Goal: Task Accomplishment & Management: Use online tool/utility

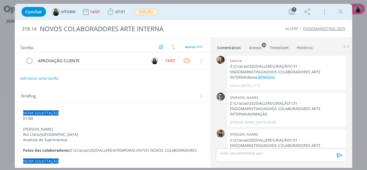
scroll to position [137, 0]
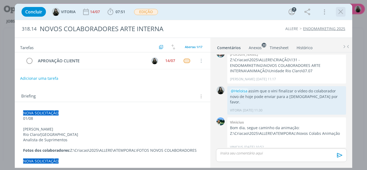
click at [346, 16] on div "dialog" at bounding box center [341, 12] width 10 height 10
click at [345, 16] on div "dialog" at bounding box center [341, 12] width 10 height 10
click at [340, 12] on icon "dialog" at bounding box center [341, 12] width 8 height 8
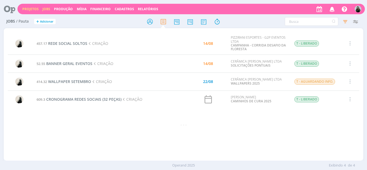
click at [33, 10] on link "Projetos" at bounding box center [30, 9] width 16 height 5
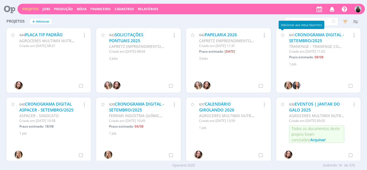
click at [301, 21] on div "Adicionar aos meus favoritos" at bounding box center [302, 25] width 46 height 8
click at [326, 23] on input "text" at bounding box center [312, 21] width 54 height 9
type input "allere"
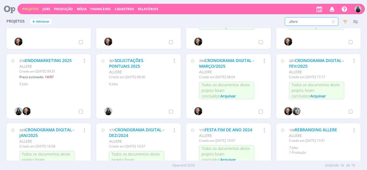
scroll to position [113, 0]
click at [130, 63] on link "SOLICITAÇÕES PONTUAIS 2025" at bounding box center [126, 64] width 34 height 12
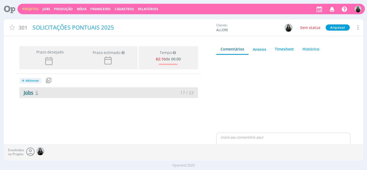
click at [27, 95] on link "Jobs 6" at bounding box center [28, 92] width 19 height 6
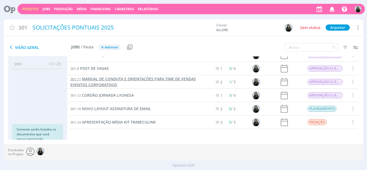
scroll to position [8, 0]
click at [114, 53] on div "Visão Geral Jobs / Pauta + Adicionar Usar Job de template Criar template a part…" at bounding box center [124, 47] width 240 height 13
click at [111, 48] on span "Adicionar" at bounding box center [111, 47] width 13 height 3
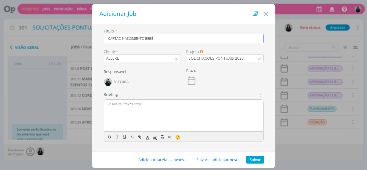
type input "CARTÃO NASCIMENTO BEBÊ"
click at [259, 161] on button "Salvar" at bounding box center [255, 160] width 18 height 8
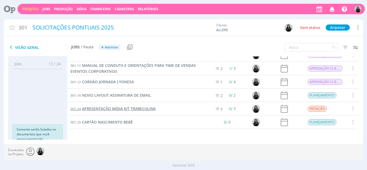
scroll to position [22, 0]
click at [120, 128] on div "301.25 CARTÃO NASCIMENTO BEBÊ" at bounding box center [136, 122] width 139 height 13
click at [114, 120] on span "CARTÃO NASCIMENTO BEBÊ" at bounding box center [107, 122] width 51 height 5
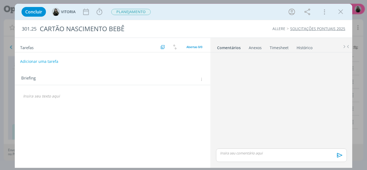
click at [67, 100] on div "dialog" at bounding box center [112, 96] width 187 height 9
click at [67, 100] on div "CRIAÇÃO" at bounding box center [112, 96] width 187 height 9
click at [71, 105] on icon "dialog" at bounding box center [70, 107] width 5 height 5
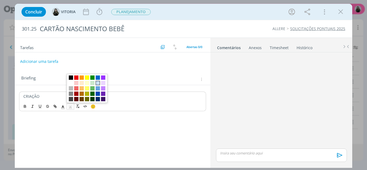
click at [98, 81] on span "dialog" at bounding box center [98, 83] width 4 height 4
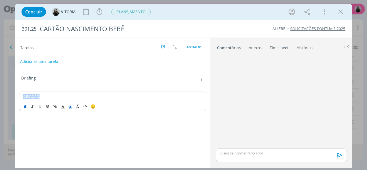
click at [23, 108] on icon "dialog" at bounding box center [25, 106] width 4 height 4
click at [52, 96] on p "CRIAÇÃO" at bounding box center [112, 96] width 179 height 5
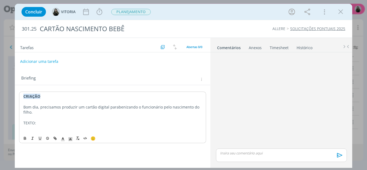
click at [32, 124] on p "TEXTO:" at bounding box center [112, 122] width 179 height 5
click at [25, 139] on icon "dialog" at bounding box center [25, 138] width 4 height 4
click at [27, 134] on div "🙂" at bounding box center [112, 138] width 187 height 10
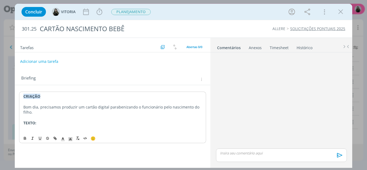
click at [25, 130] on p "dialog" at bounding box center [112, 128] width 179 height 5
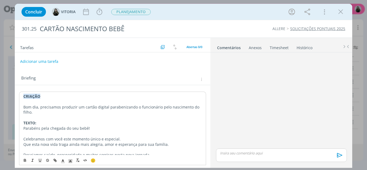
scroll to position [3, 0]
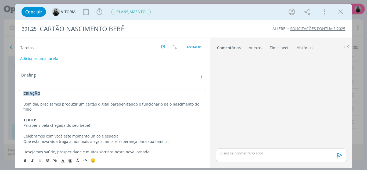
click at [43, 110] on p "Bom dia, precisamos produzir um cartão digital parabenizando o funcionário pelo…" at bounding box center [112, 107] width 179 height 11
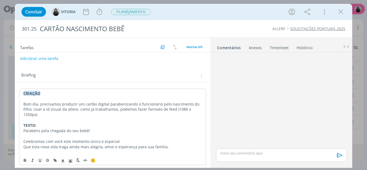
click at [179, 111] on p "Bom dia, precisamos produzir um cartão digital parabenizando o funcionário pelo…" at bounding box center [112, 110] width 179 height 16
click at [180, 111] on p "Bom dia, precisamos produzir um cartão digital parabenizando o funcionário pelo…" at bounding box center [112, 110] width 179 height 16
click at [136, 114] on p "Bom dia, precisamos produzir um cartão digital parabenizando o funcionário pelo…" at bounding box center [112, 110] width 179 height 16
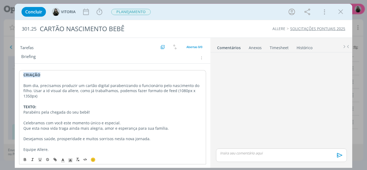
scroll to position [0, 0]
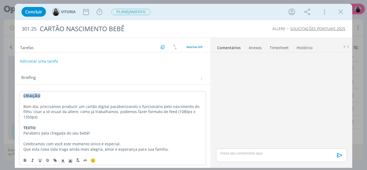
click at [27, 61] on button "Adicionar uma tarefa" at bounding box center [39, 61] width 38 height 9
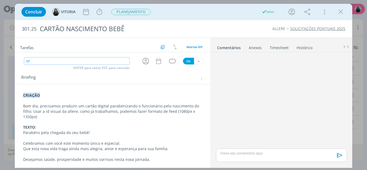
type input "c"
type input "CRIAÇÃO"
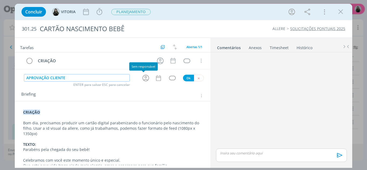
click at [147, 80] on icon "dialog" at bounding box center [146, 78] width 8 height 8
type input "APROVAÇÃO CLIENTE"
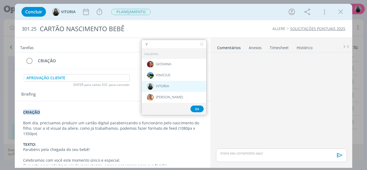
type input "V"
click at [152, 89] on div "VITORIA" at bounding box center [174, 86] width 65 height 11
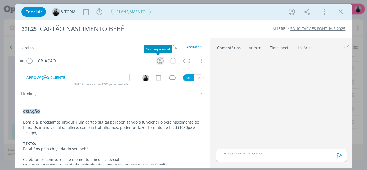
click at [156, 61] on icon "dialog" at bounding box center [160, 61] width 8 height 8
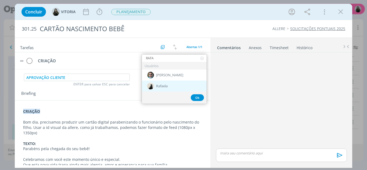
type input "RAFA"
click at [161, 83] on div "Rafaela" at bounding box center [174, 86] width 65 height 11
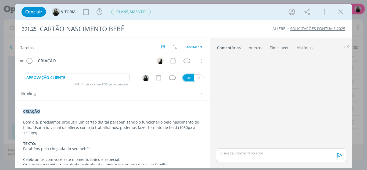
click at [186, 79] on button "Ok" at bounding box center [188, 77] width 11 height 7
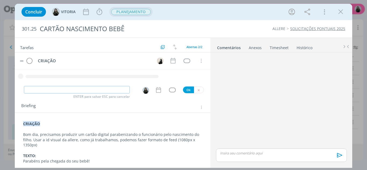
click at [137, 15] on span "PLANEJAMENTO" at bounding box center [131, 12] width 40 height 6
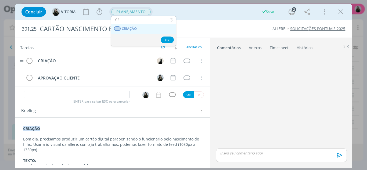
type input "CR"
click at [140, 33] on link "CRIAÇÃO" at bounding box center [143, 29] width 65 height 10
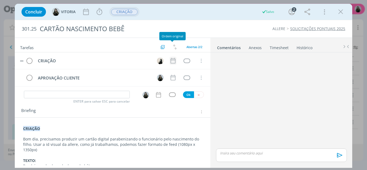
click at [173, 61] on icon "dialog" at bounding box center [173, 61] width 5 height 6
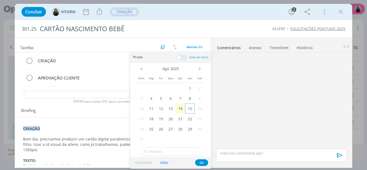
click at [190, 109] on span "15" at bounding box center [190, 109] width 10 height 10
click at [204, 162] on button "Ok" at bounding box center [201, 162] width 13 height 7
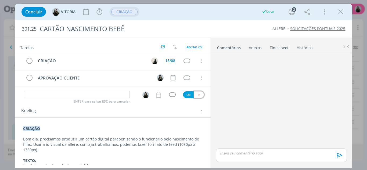
click at [197, 95] on icon "dialog" at bounding box center [198, 94] width 3 height 3
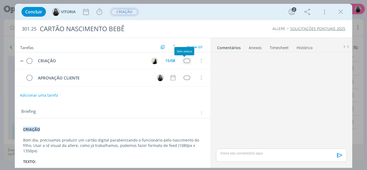
click at [186, 62] on div "dialog" at bounding box center [187, 61] width 7 height 5
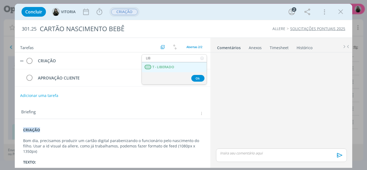
type input "LIB"
click at [185, 66] on LIBERADO "T - LIBERADO" at bounding box center [174, 67] width 65 height 10
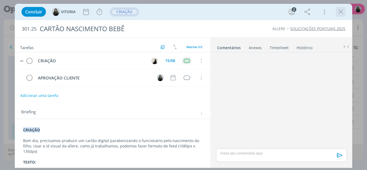
click at [342, 15] on icon "dialog" at bounding box center [341, 12] width 8 height 8
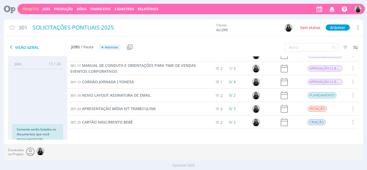
click at [35, 10] on link "Projetos" at bounding box center [30, 9] width 16 height 5
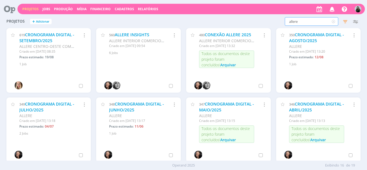
click at [296, 22] on input "allere" at bounding box center [312, 21] width 54 height 9
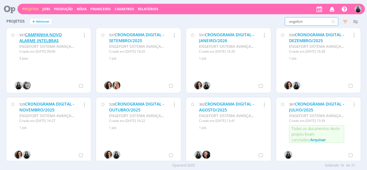
type input "engefort"
click at [39, 41] on link "CAMPANHA NOVO ALARME INTELBRAS" at bounding box center [40, 38] width 42 height 12
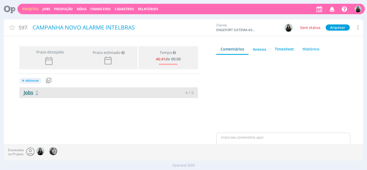
click at [33, 94] on link "Jobs 5" at bounding box center [28, 92] width 19 height 6
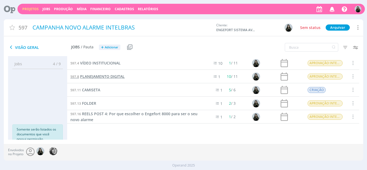
click at [100, 76] on span "PLANEJAMENTO DIGITAL" at bounding box center [102, 76] width 45 height 5
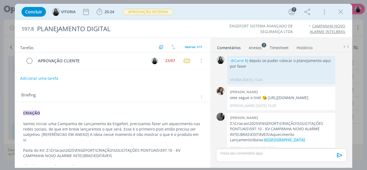
scroll to position [401, 0]
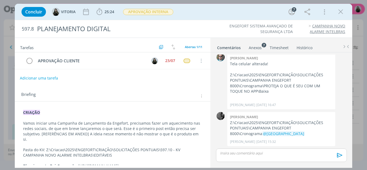
click at [45, 76] on button "Adicionar uma tarefa" at bounding box center [39, 78] width 38 height 9
type input "a"
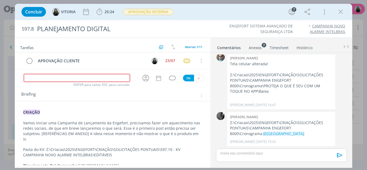
type input "L"
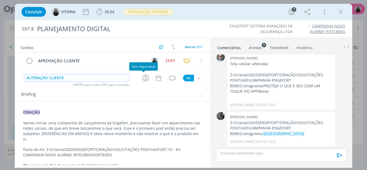
click at [142, 78] on icon "dialog" at bounding box center [146, 78] width 8 height 8
type input "ALTERAÇÃO CLIENTE"
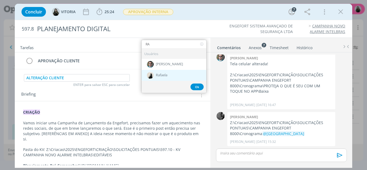
type input "RA"
click at [156, 74] on span "Rafaela" at bounding box center [162, 75] width 12 height 4
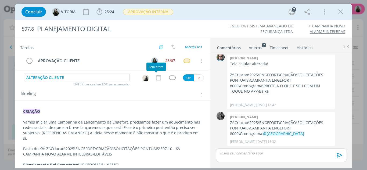
click at [159, 80] on icon "dialog" at bounding box center [158, 77] width 7 height 7
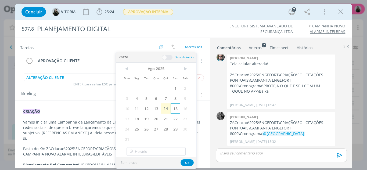
click at [173, 111] on span "15" at bounding box center [176, 109] width 10 height 10
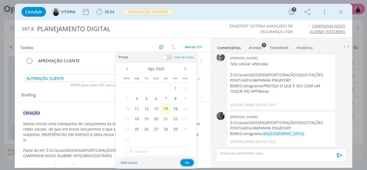
click at [186, 163] on button "Ok" at bounding box center [187, 162] width 13 height 7
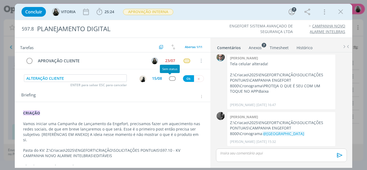
click at [169, 77] on div "dialog" at bounding box center [172, 78] width 7 height 5
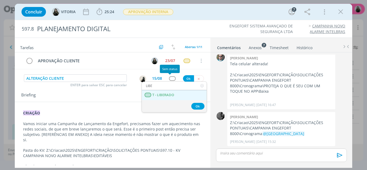
type input "LIBE"
click at [172, 94] on span "T - LIBERADO" at bounding box center [163, 95] width 22 height 4
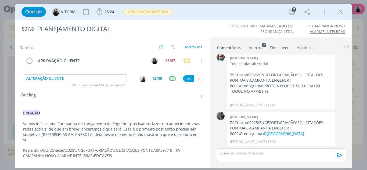
click at [186, 83] on div "ALTERAÇÃO CLIENTE ENTER para salvar ESC para cancelar 15/08 Ok" at bounding box center [113, 79] width 196 height 10
click at [185, 80] on button "Ok" at bounding box center [188, 78] width 11 height 7
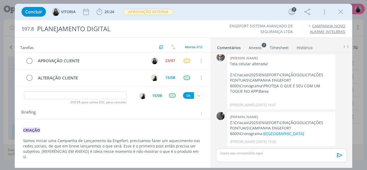
click at [200, 99] on div "Ok" at bounding box center [193, 95] width 21 height 7
click at [200, 98] on button "dialog" at bounding box center [199, 95] width 10 height 7
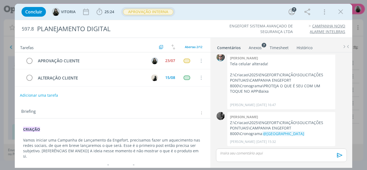
click at [158, 13] on span "APROVAÇÃO INTERNA" at bounding box center [148, 12] width 50 height 6
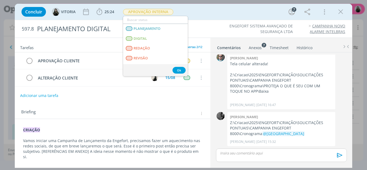
click at [192, 11] on div "Concluir [GEOGRAPHIC_DATA] 25:24 Iniciar Apontar Data * [DATE] Horas * 00:00 Ta…" at bounding box center [184, 11] width 330 height 13
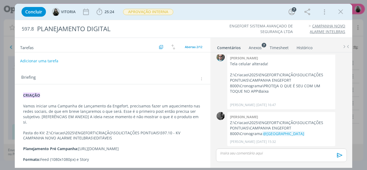
scroll to position [0, 0]
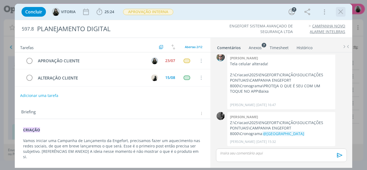
click at [340, 15] on icon "dialog" at bounding box center [341, 12] width 8 height 8
